Goal: Task Accomplishment & Management: Manage account settings

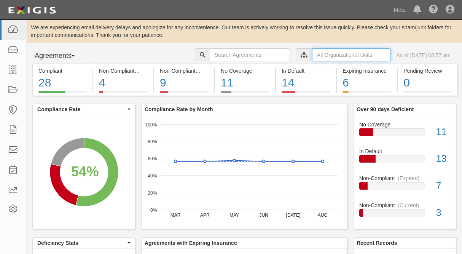
click at [312, 54] on input "text" at bounding box center [351, 54] width 79 height 13
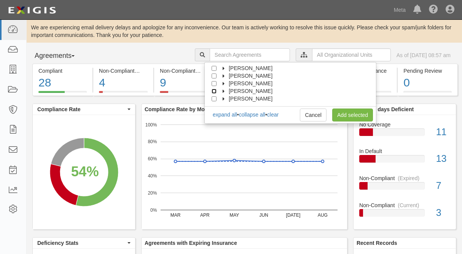
click at [215, 89] on input "[PERSON_NAME]" at bounding box center [214, 91] width 5 height 5
checkbox input "true"
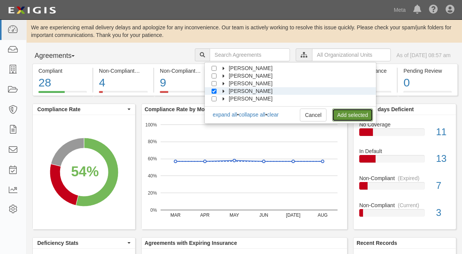
click at [351, 113] on link "Add selected" at bounding box center [352, 114] width 41 height 13
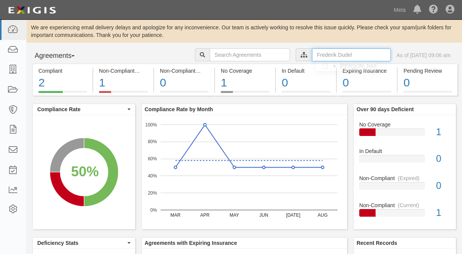
click at [355, 54] on input "text" at bounding box center [351, 54] width 79 height 13
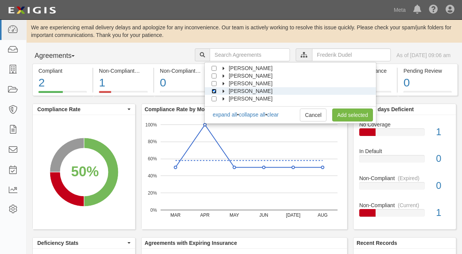
click at [214, 90] on input "[PERSON_NAME]" at bounding box center [214, 91] width 5 height 5
checkbox input "false"
click at [147, 49] on div "Agreements Parties Agreements Coverages Anne McMurray Enel Rockhaven Wind Oklah…" at bounding box center [244, 55] width 435 height 15
drag, startPoint x: 115, startPoint y: 47, endPoint x: 88, endPoint y: 46, distance: 26.7
click at [115, 47] on div "We are experiencing email delivery delays and apologize for any inconvenience. …" at bounding box center [244, 201] width 435 height 362
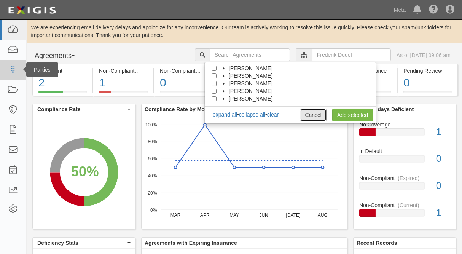
drag, startPoint x: 308, startPoint y: 117, endPoint x: 17, endPoint y: 76, distance: 294.1
click at [308, 117] on link "Cancel" at bounding box center [313, 114] width 27 height 13
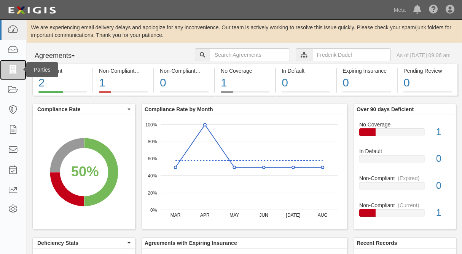
click at [14, 72] on icon at bounding box center [13, 69] width 11 height 9
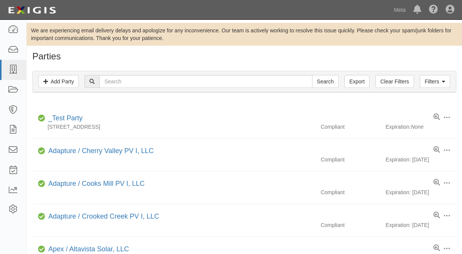
scroll to position [573, 0]
